Goal: Check status: Check status

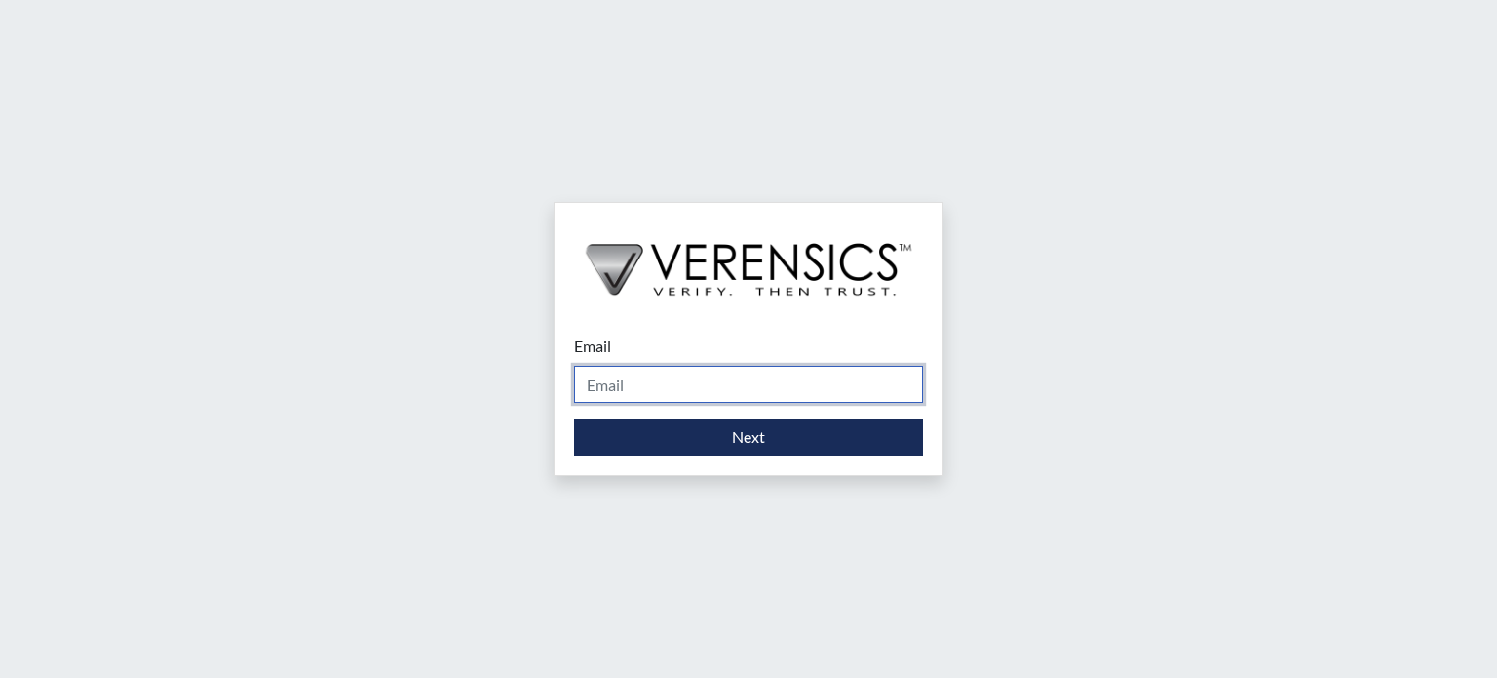
click at [714, 386] on input "Email" at bounding box center [748, 384] width 349 height 37
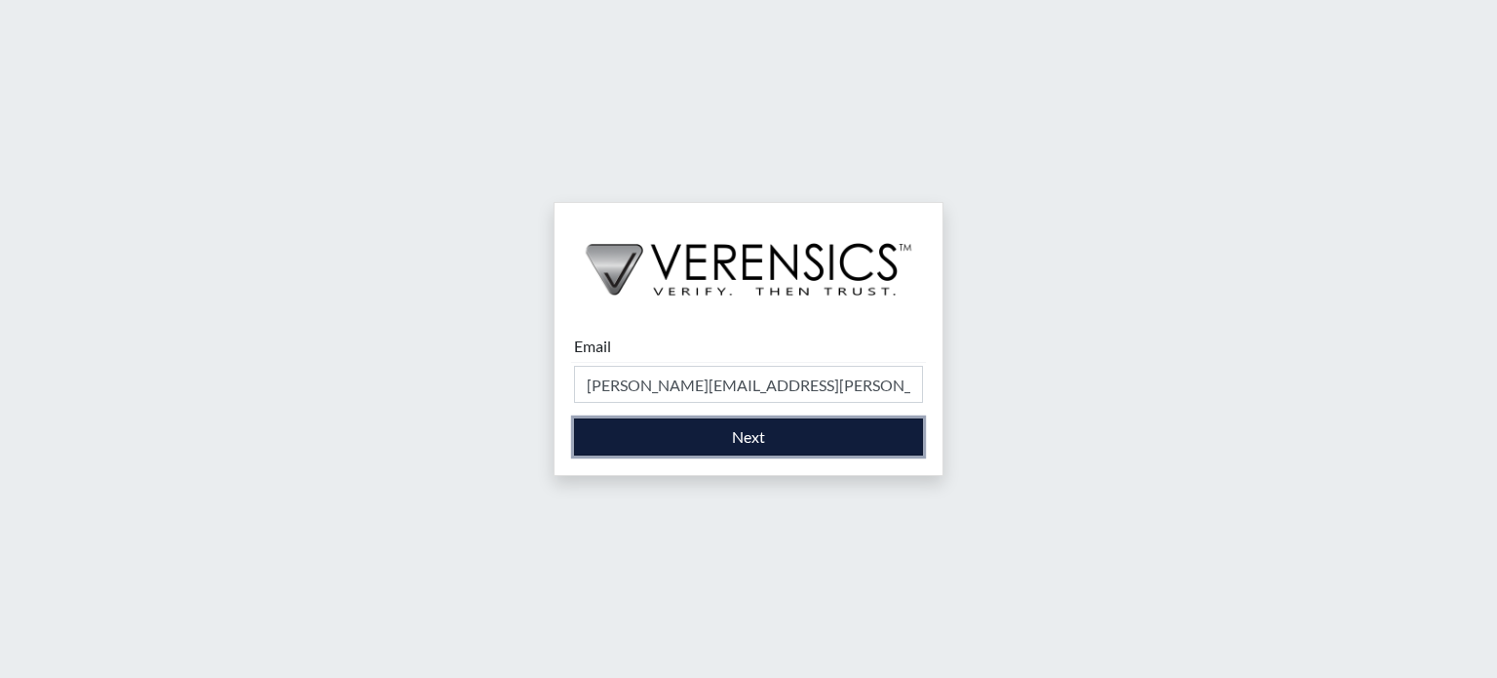
click at [776, 440] on button "Next" at bounding box center [748, 436] width 349 height 37
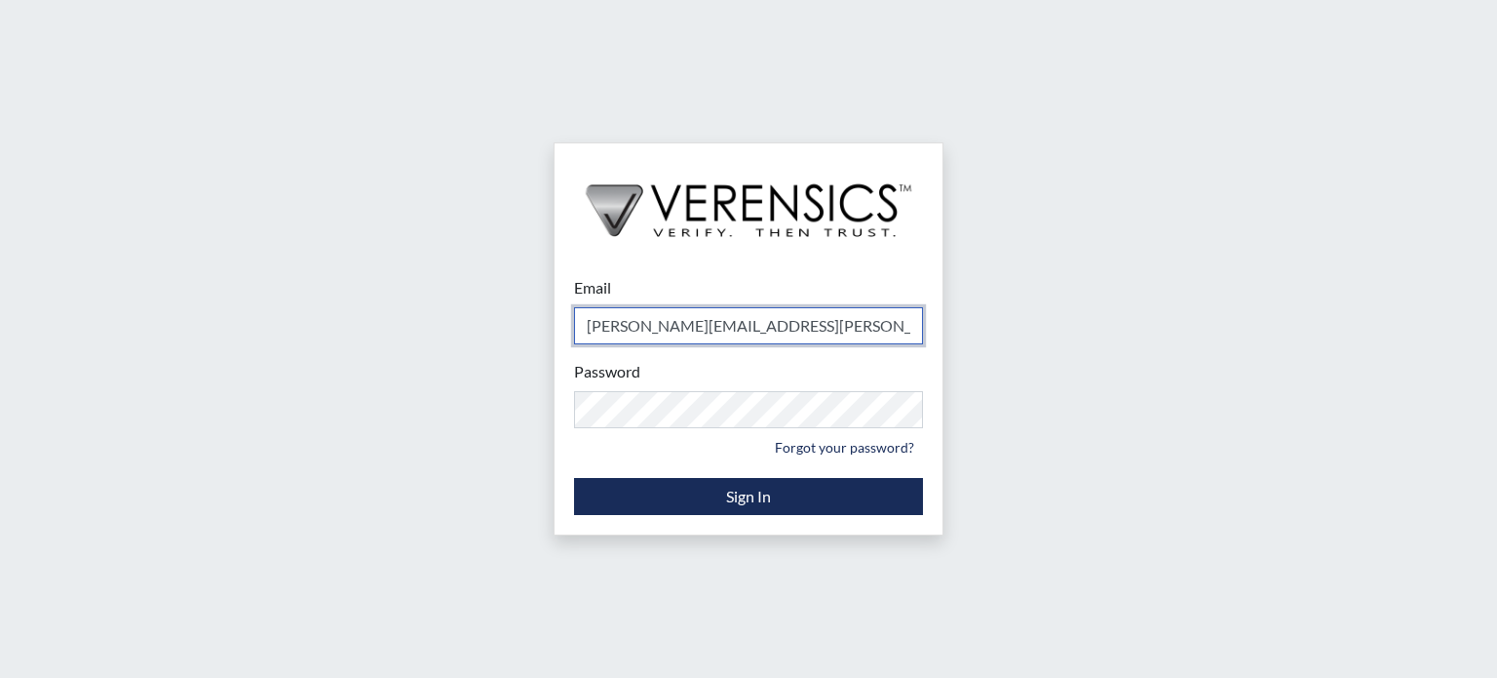
type input "[PERSON_NAME][EMAIL_ADDRESS][PERSON_NAME][DOMAIN_NAME]"
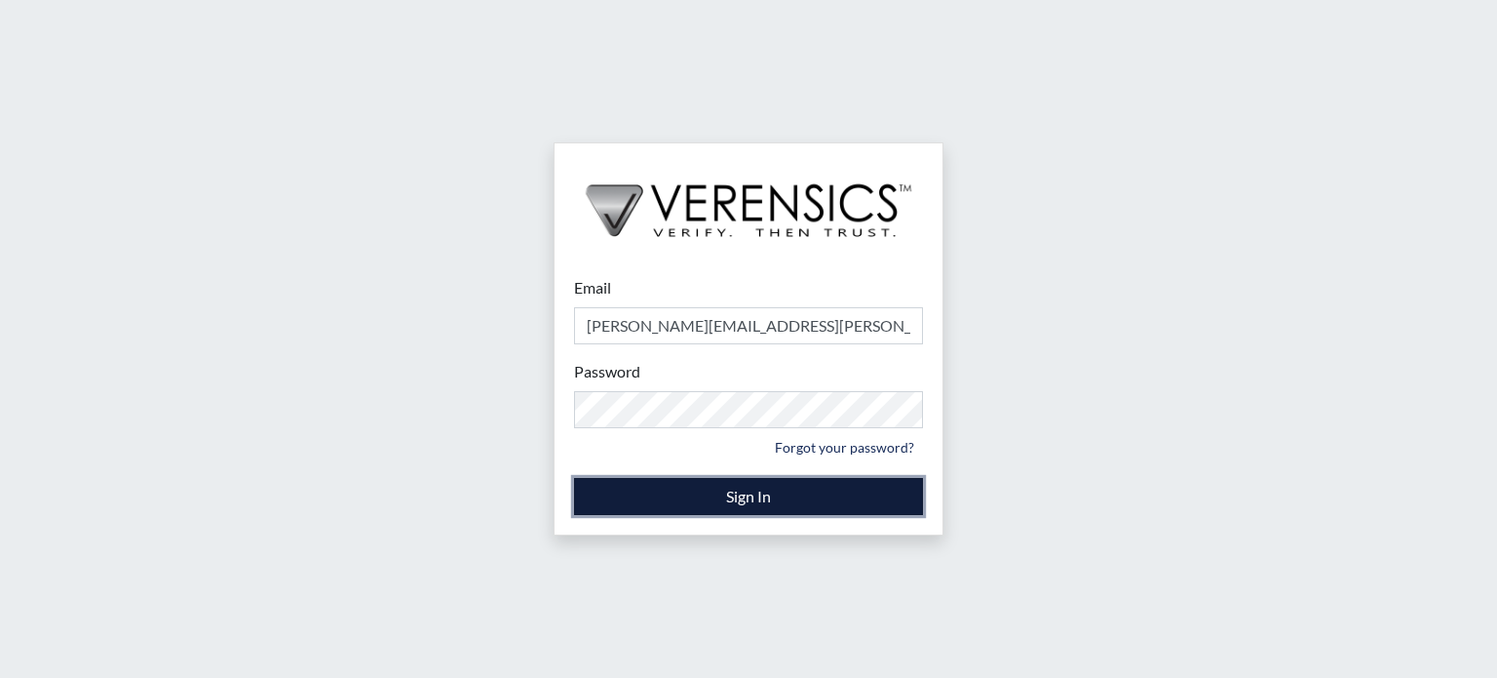
click at [777, 492] on button "Sign In" at bounding box center [748, 496] width 349 height 37
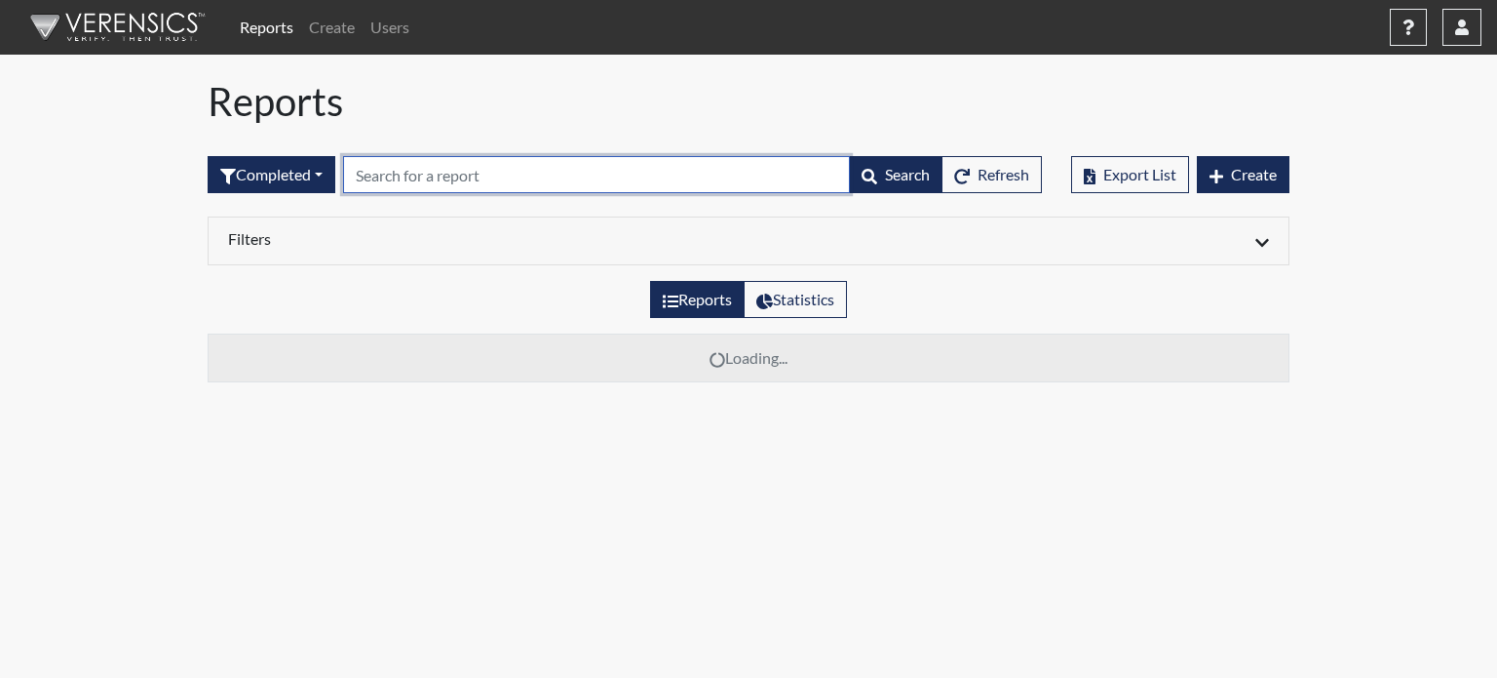
click at [537, 178] on input "text" at bounding box center [596, 174] width 507 height 37
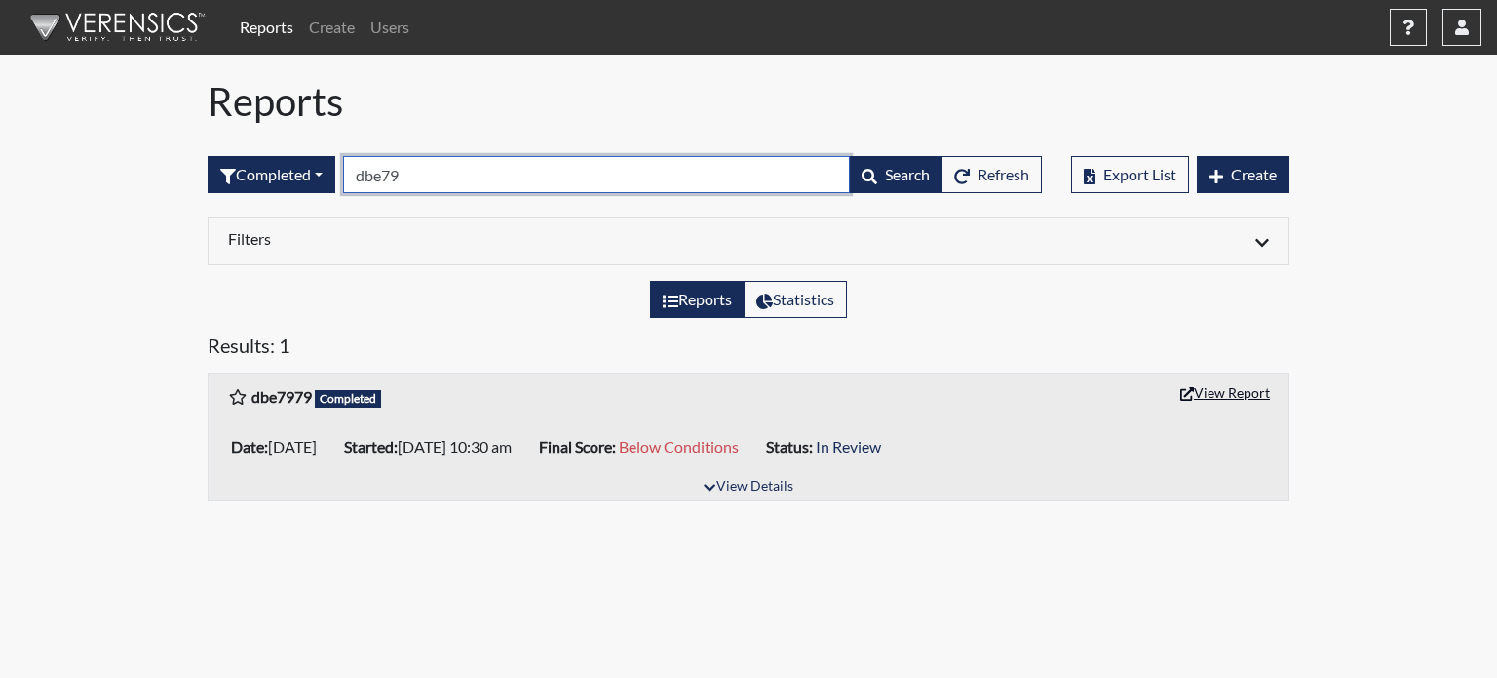
type input "dbe79"
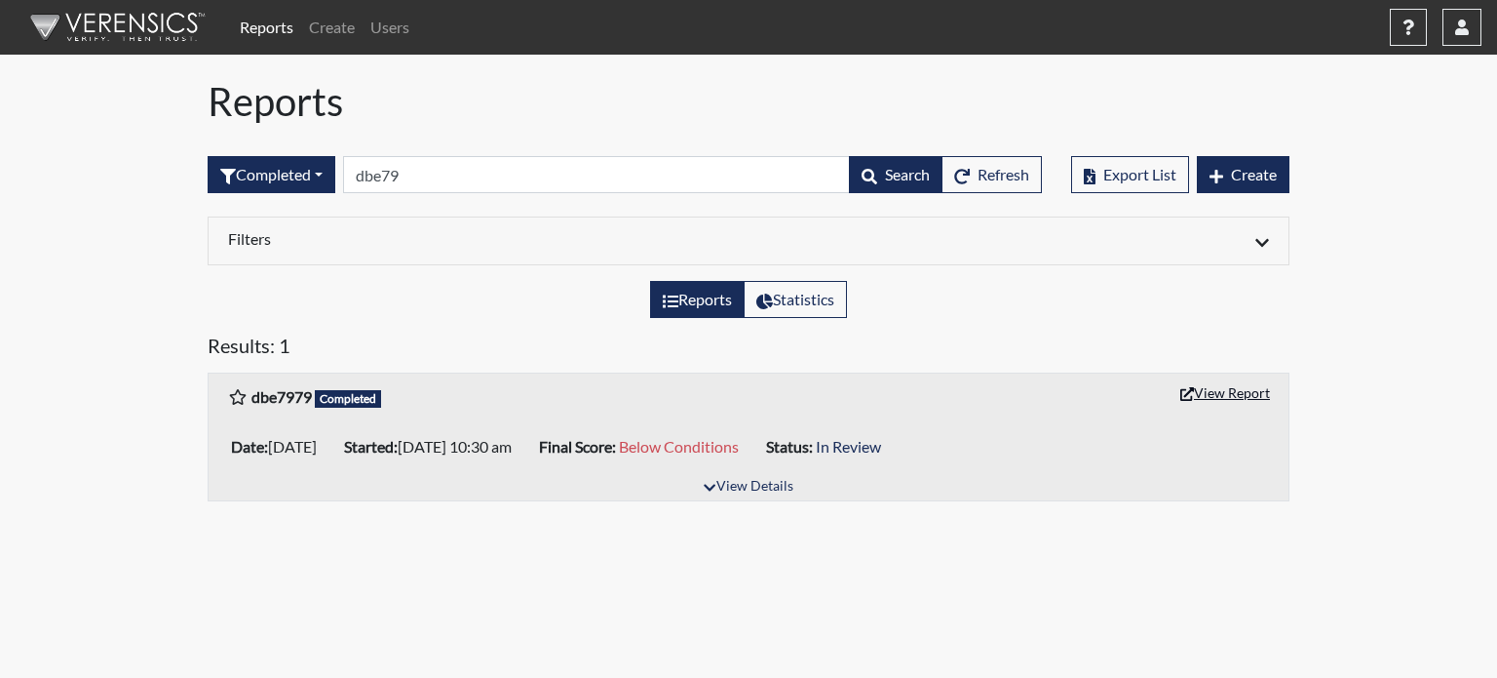
click at [1261, 385] on button "View Report" at bounding box center [1225, 392] width 107 height 30
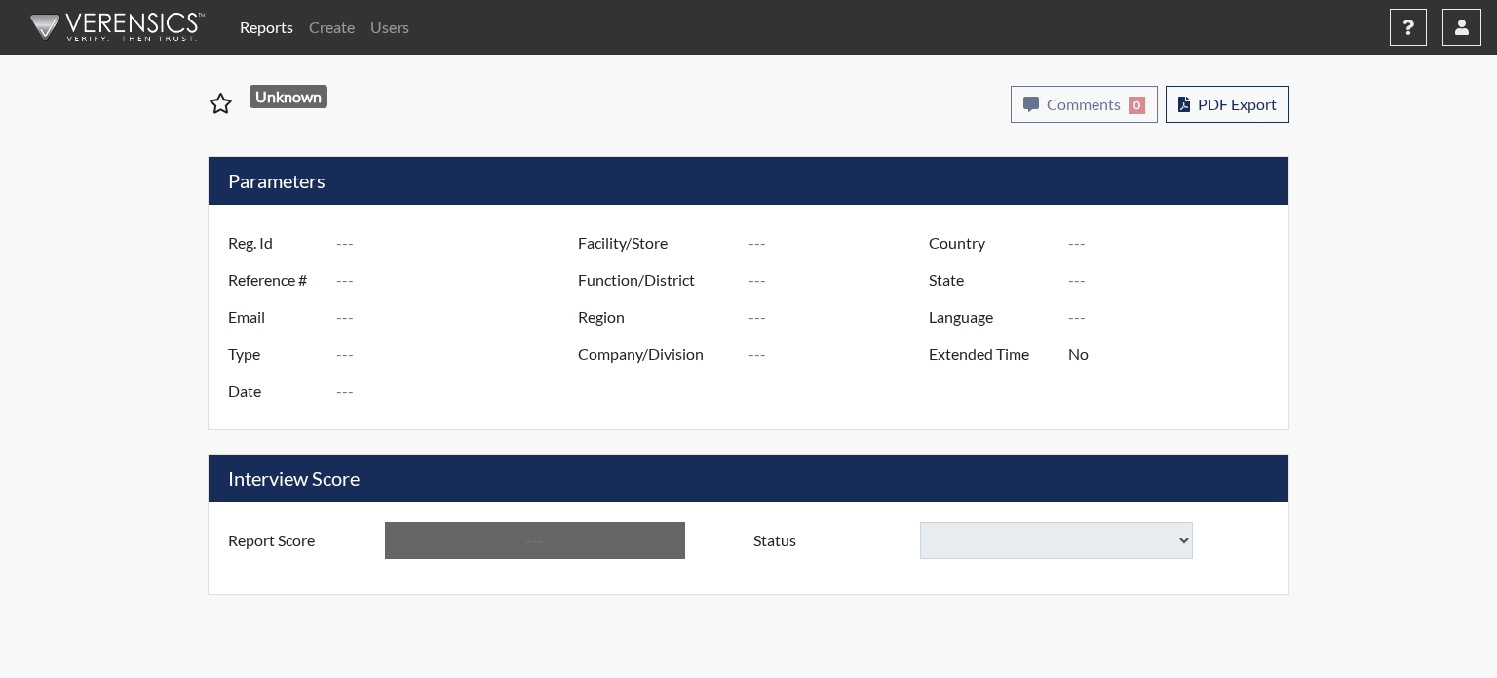
type input "dbe7979"
type input "50832"
type input "---"
type input "Corrections Pre-Employment"
type input "[DATE]"
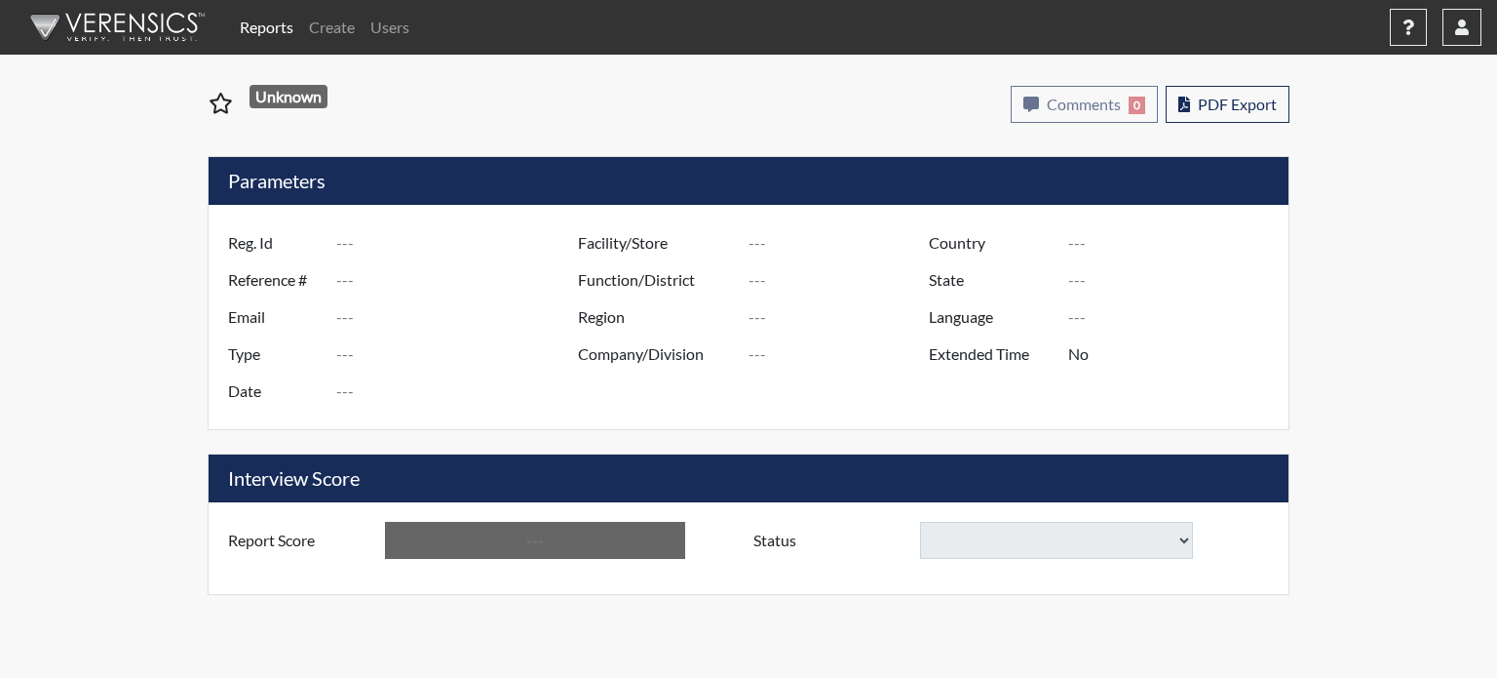
type input "GD&CP SMU*+"
type input "[GEOGRAPHIC_DATA]"
type input "[US_STATE]"
type input "English"
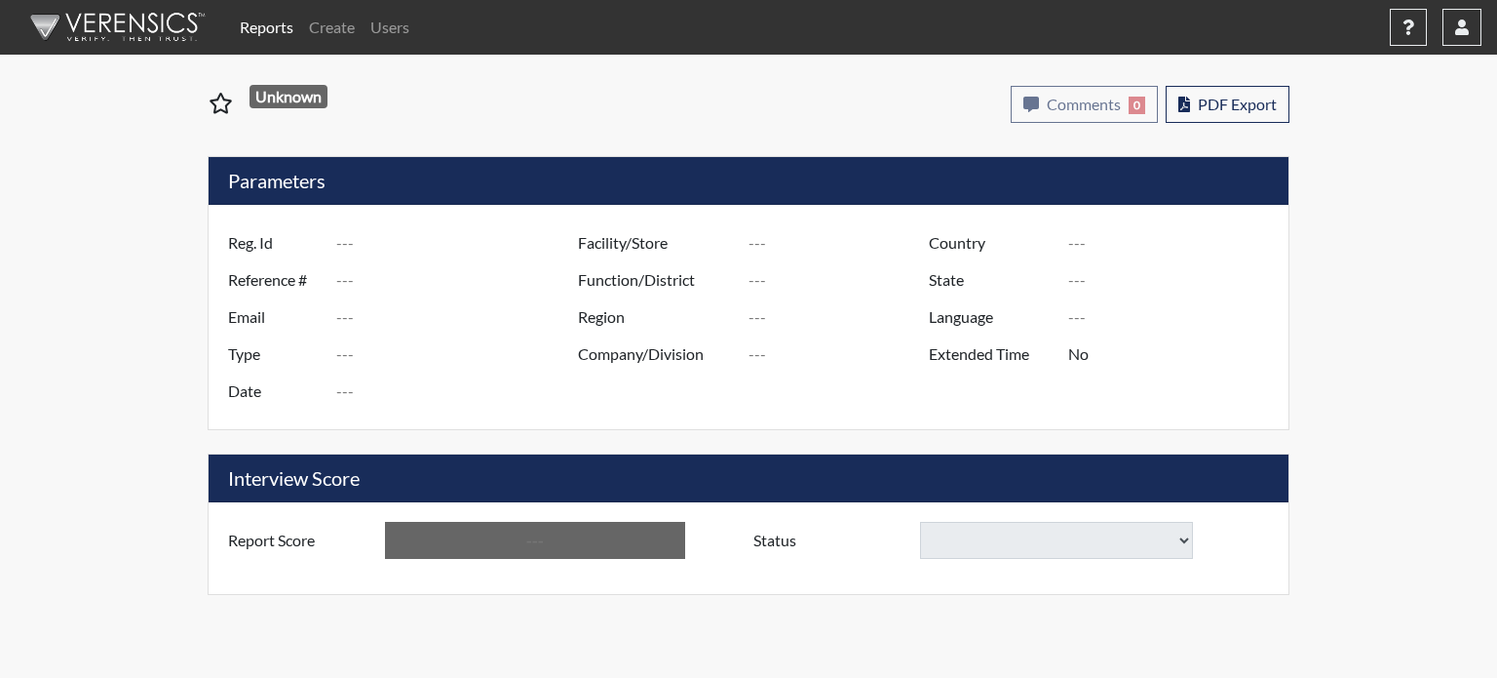
type input "Below Conditions"
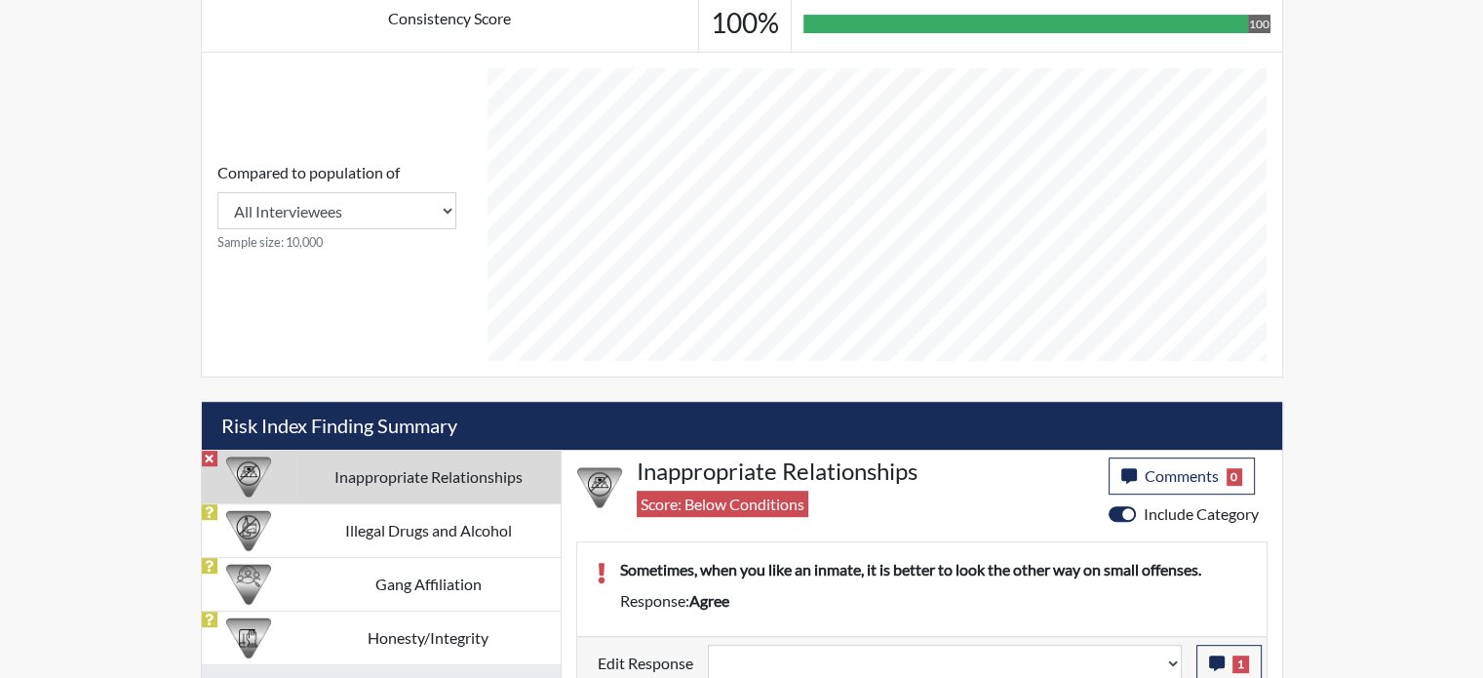
scroll to position [788, 0]
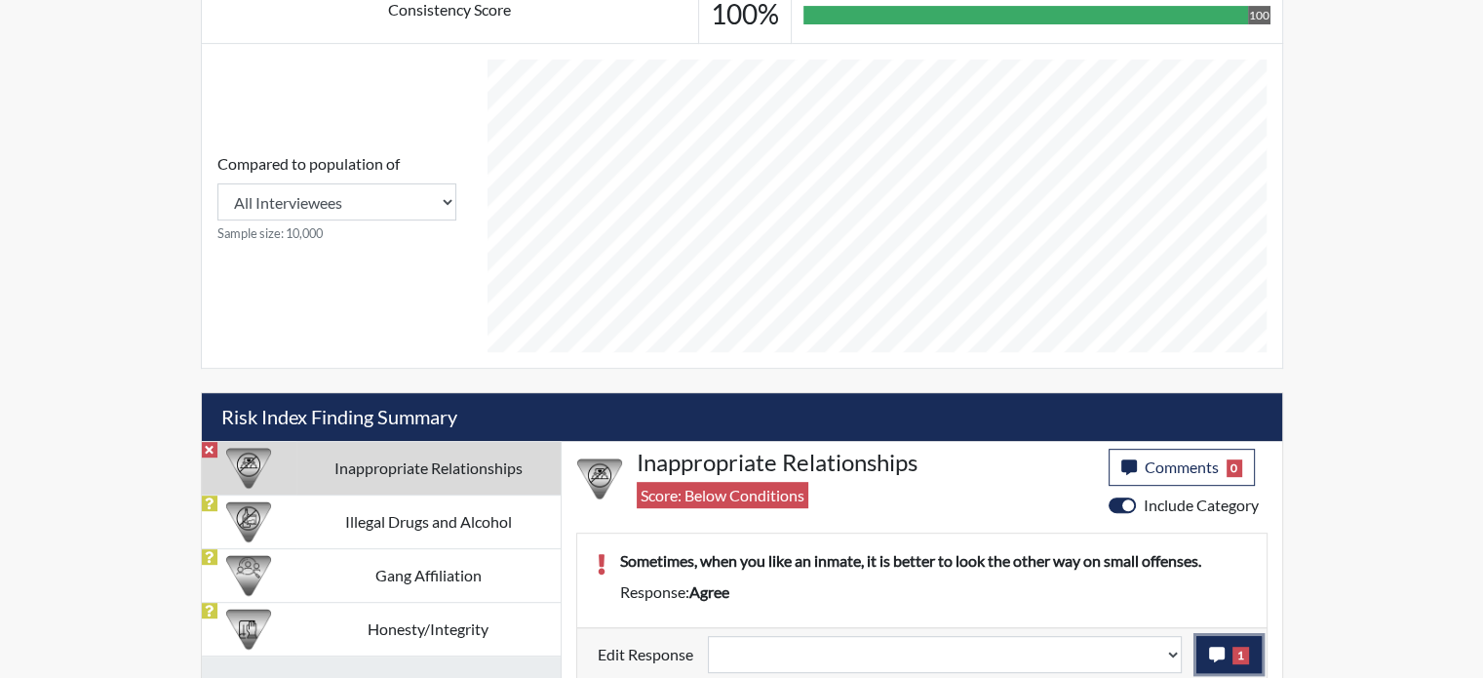
click at [1217, 647] on icon "button" at bounding box center [1217, 654] width 16 height 16
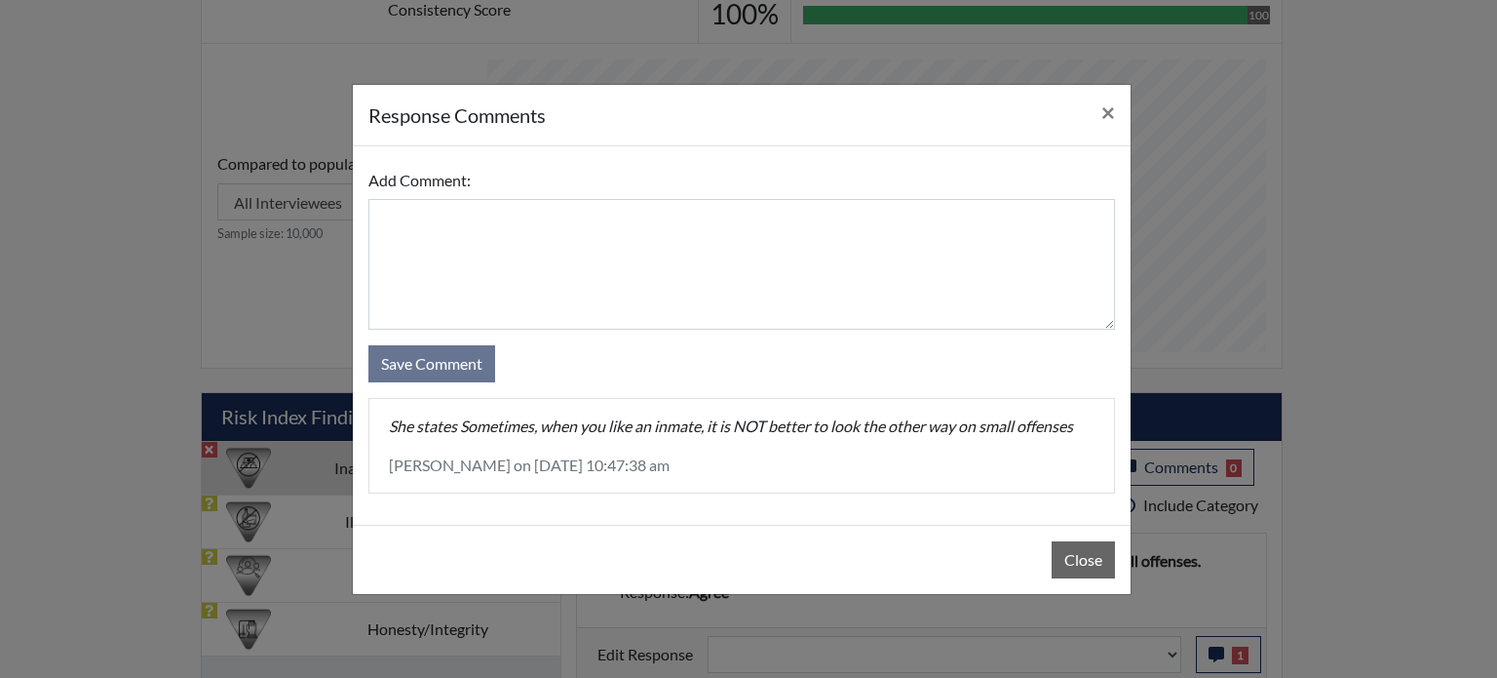
click at [1049, 538] on div "Close" at bounding box center [742, 558] width 778 height 69
drag, startPoint x: 1093, startPoint y: 565, endPoint x: 1122, endPoint y: 588, distance: 36.9
click at [1096, 566] on button "Close" at bounding box center [1083, 559] width 63 height 37
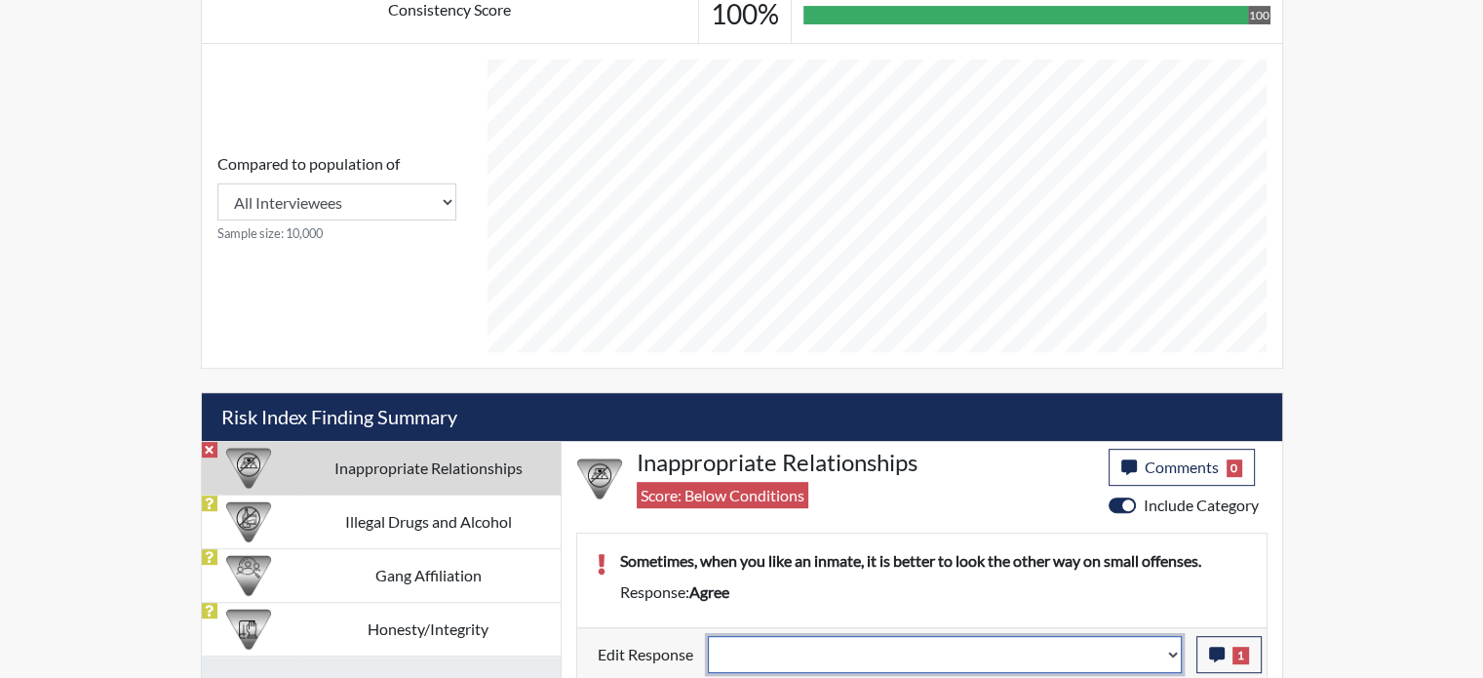
click at [1174, 639] on select "Question is not relevant. Results will be updated. Reasonable explanation provi…" at bounding box center [945, 654] width 474 height 37
select select "reasonable-explanation-provided"
click at [708, 636] on select "Question is not relevant. Results will be updated. Reasonable explanation provi…" at bounding box center [945, 654] width 474 height 37
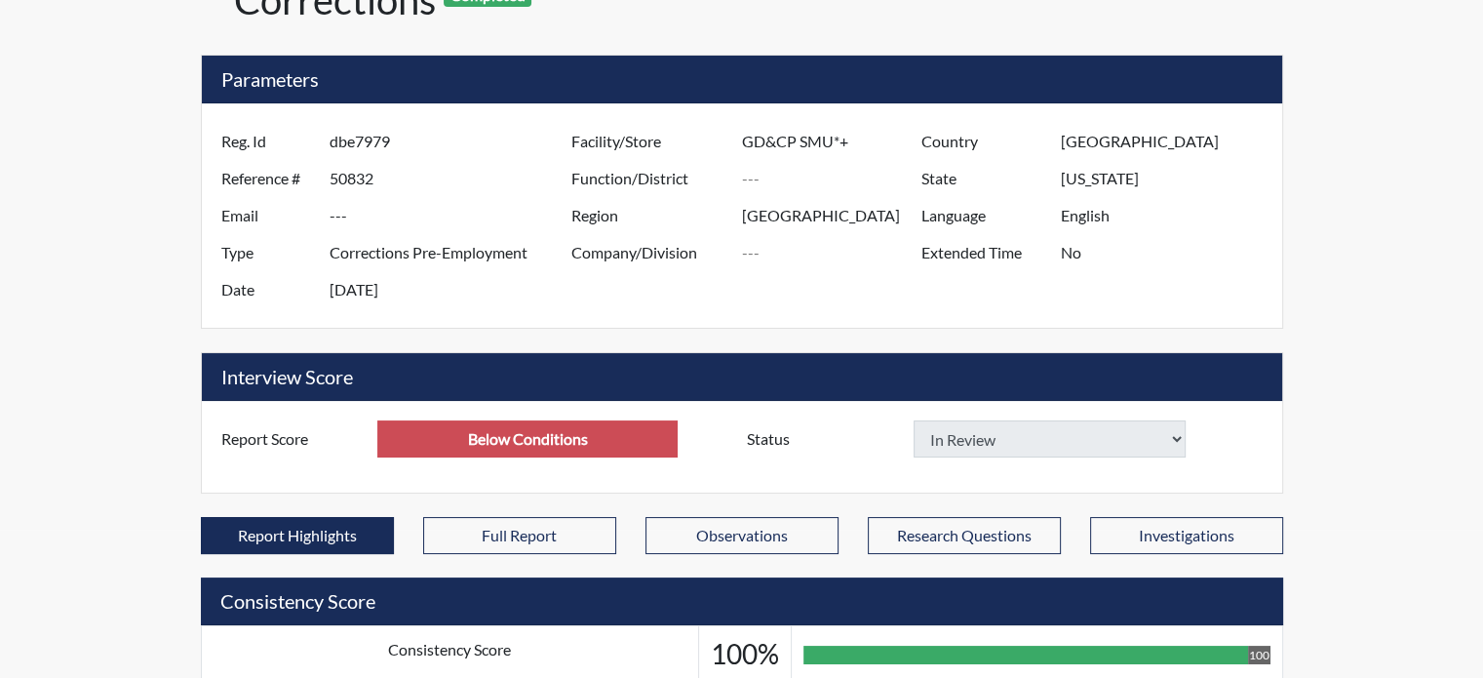
scroll to position [0, 0]
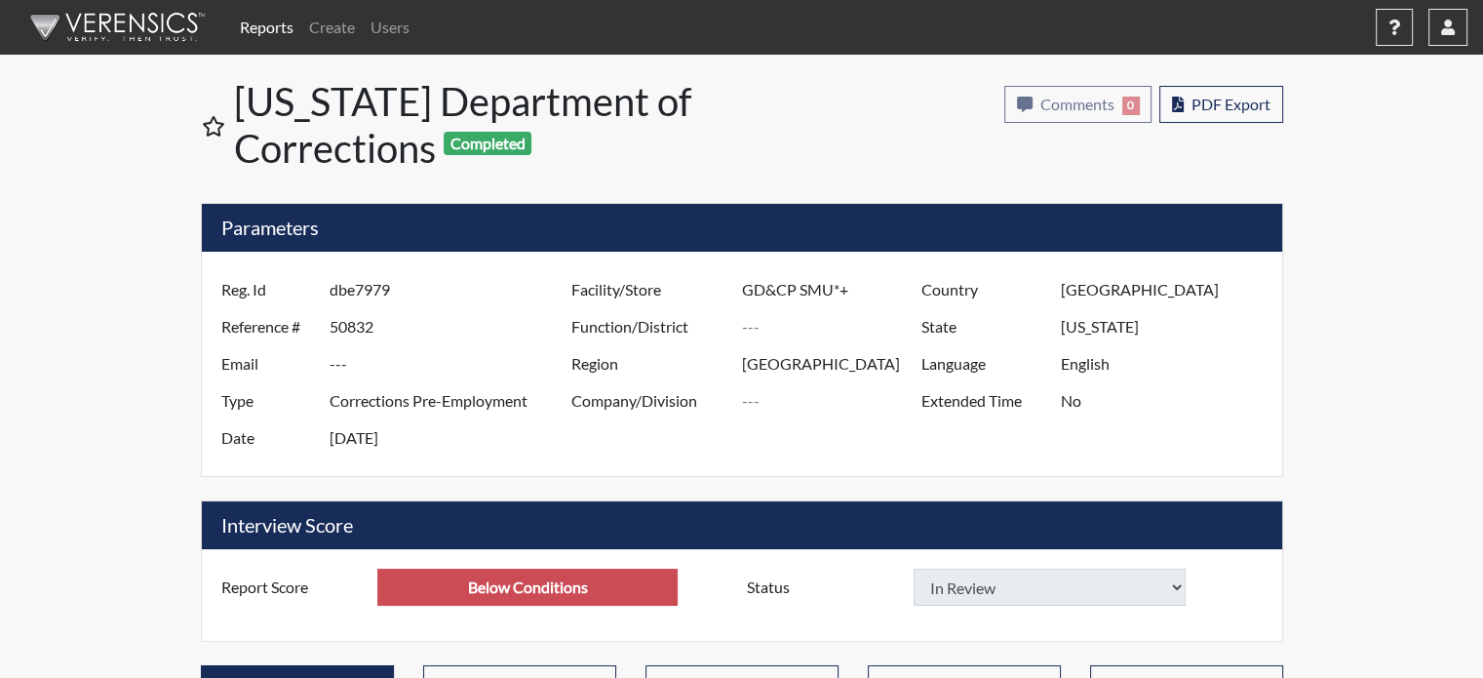
type input "Above Conditions"
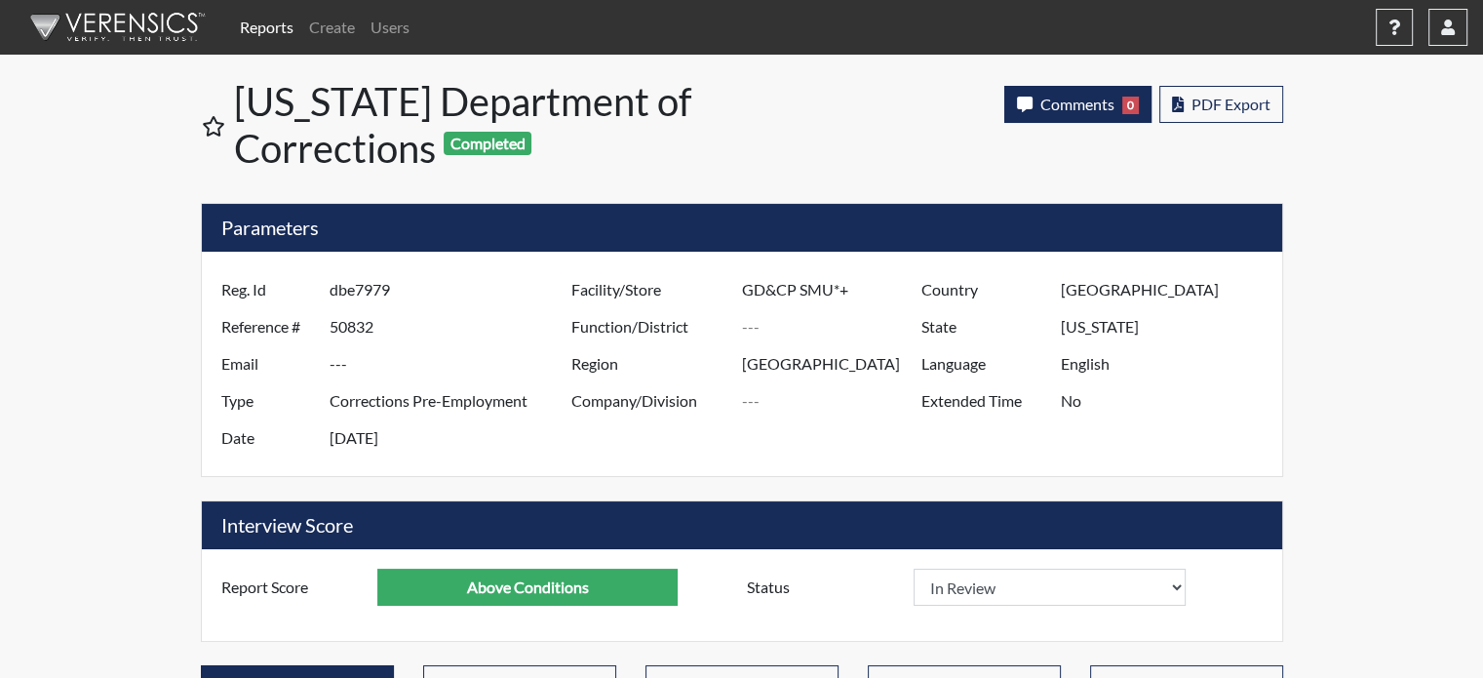
scroll to position [324, 810]
click at [1058, 109] on span "Comments" at bounding box center [1077, 104] width 74 height 19
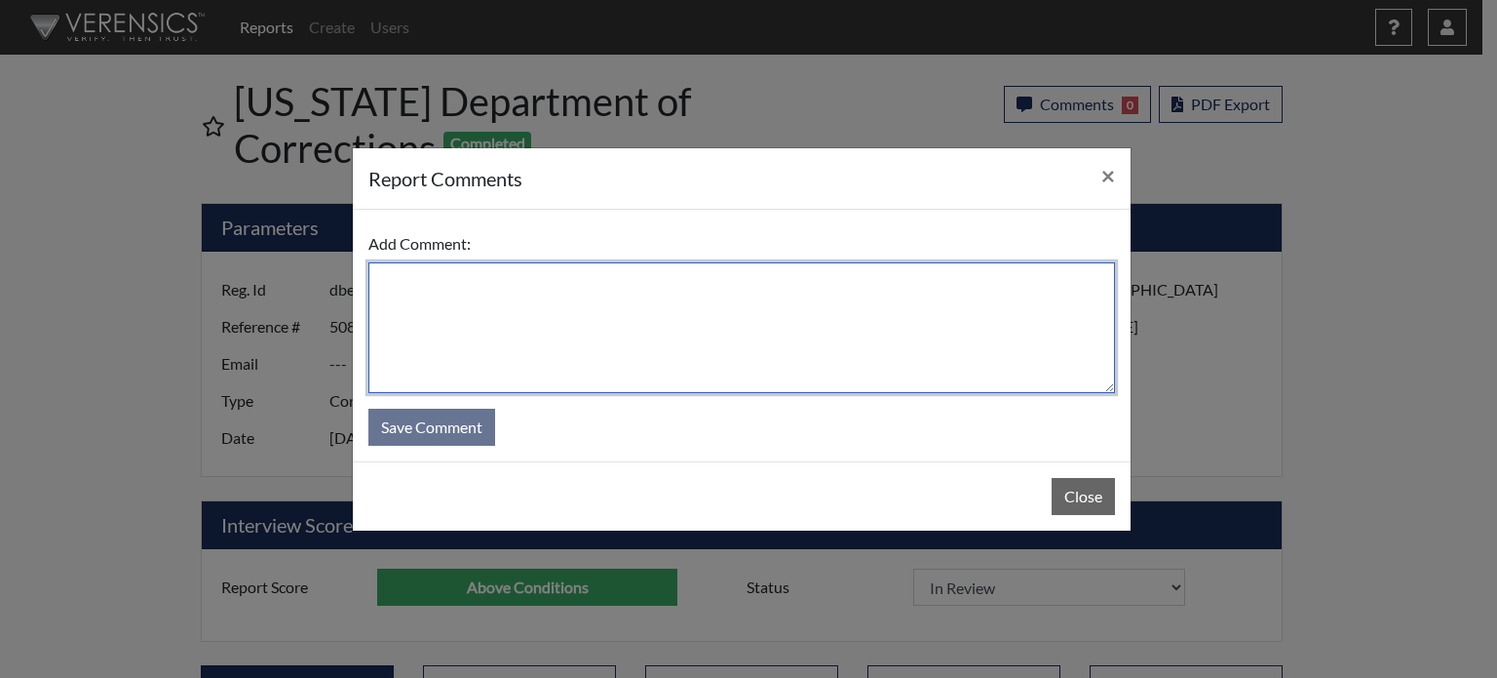
click at [601, 338] on textarea at bounding box center [742, 327] width 747 height 131
type textarea "SL [DATE]"
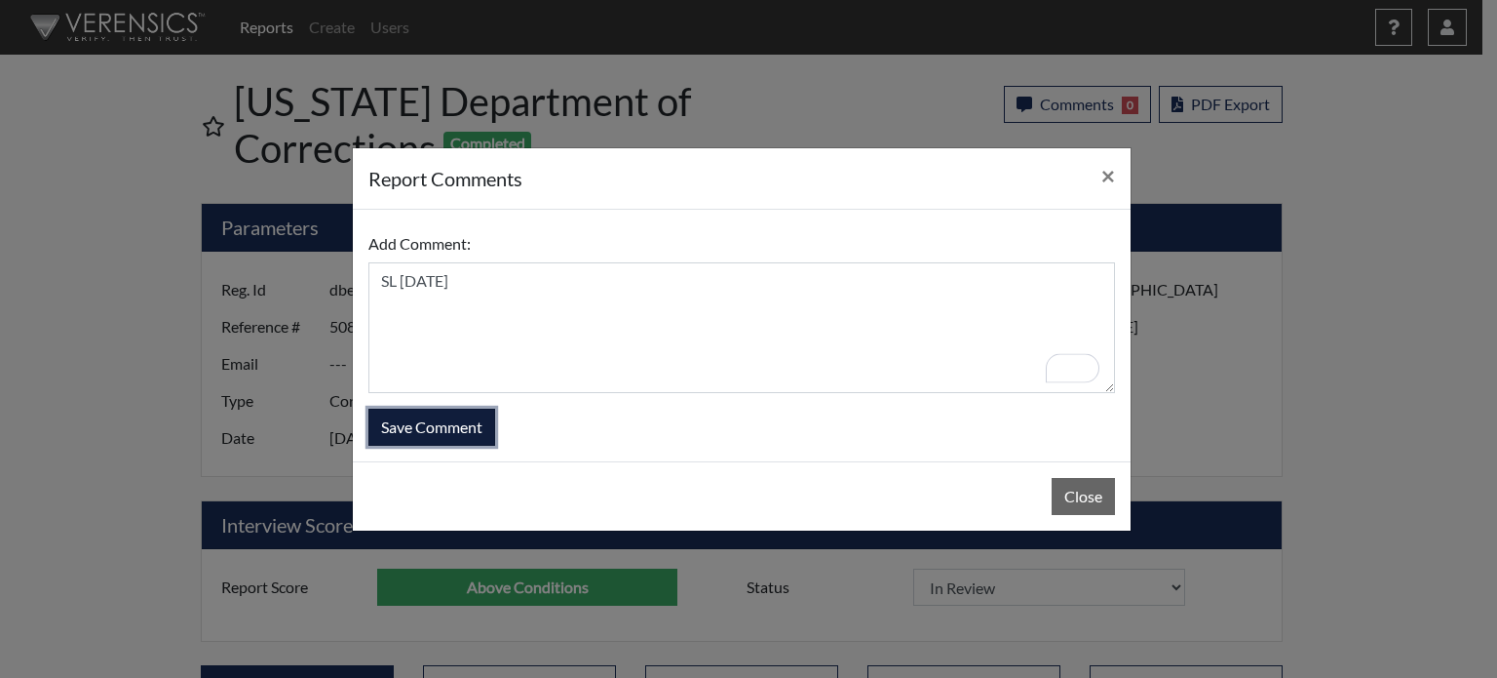
click at [459, 426] on button "Save Comment" at bounding box center [432, 426] width 127 height 37
